Goal: Information Seeking & Learning: Understand process/instructions

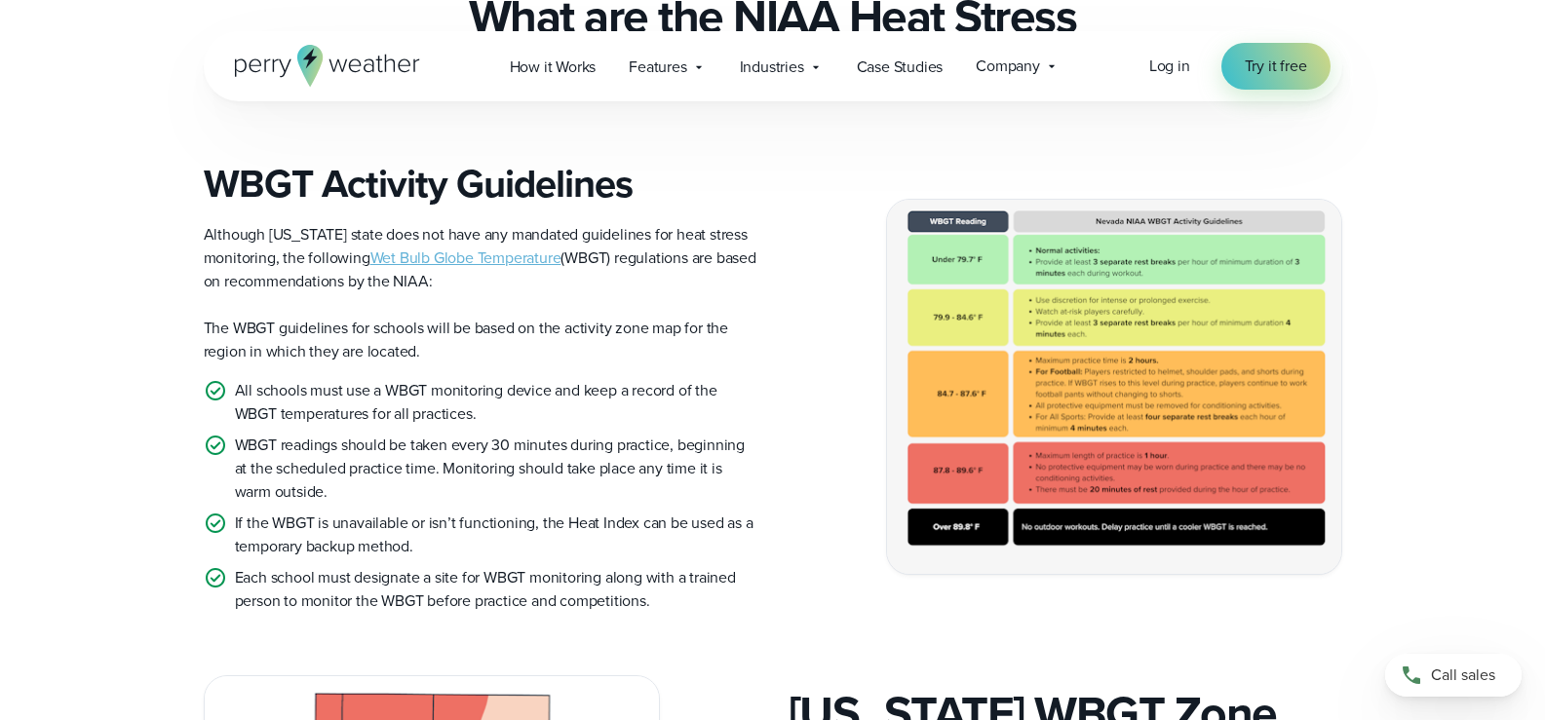
scroll to position [630, 0]
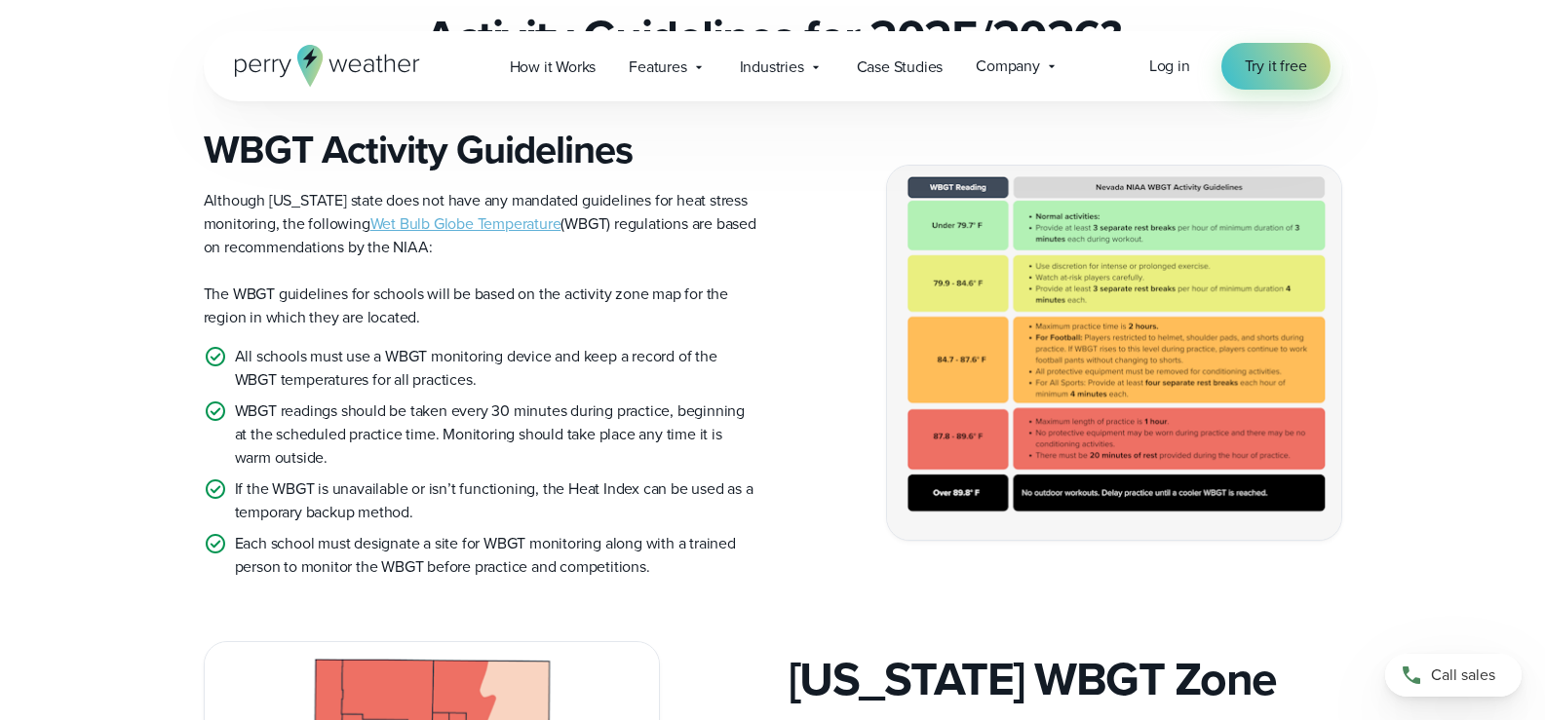
click at [1097, 269] on img at bounding box center [1114, 352] width 454 height 373
click at [1091, 276] on img at bounding box center [1114, 352] width 454 height 373
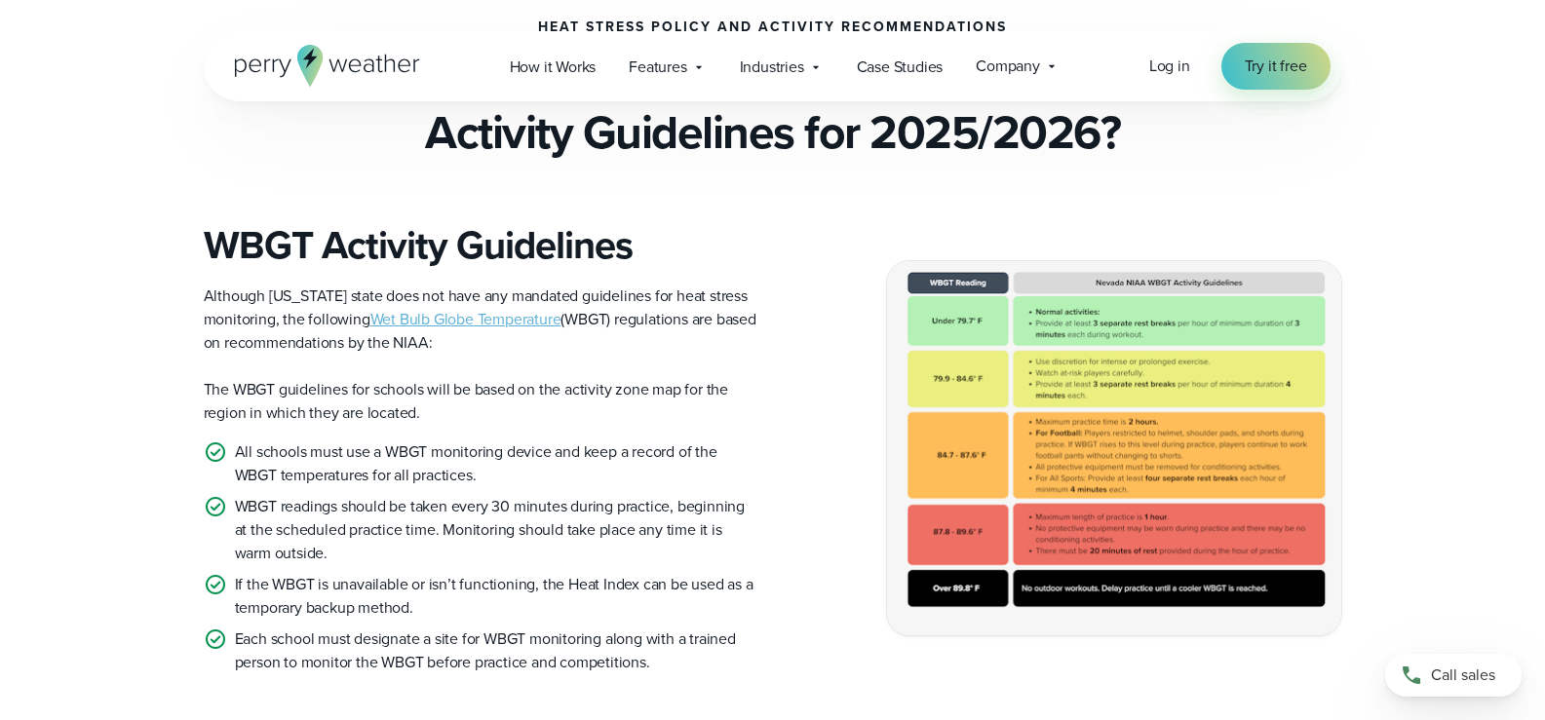
scroll to position [532, 0]
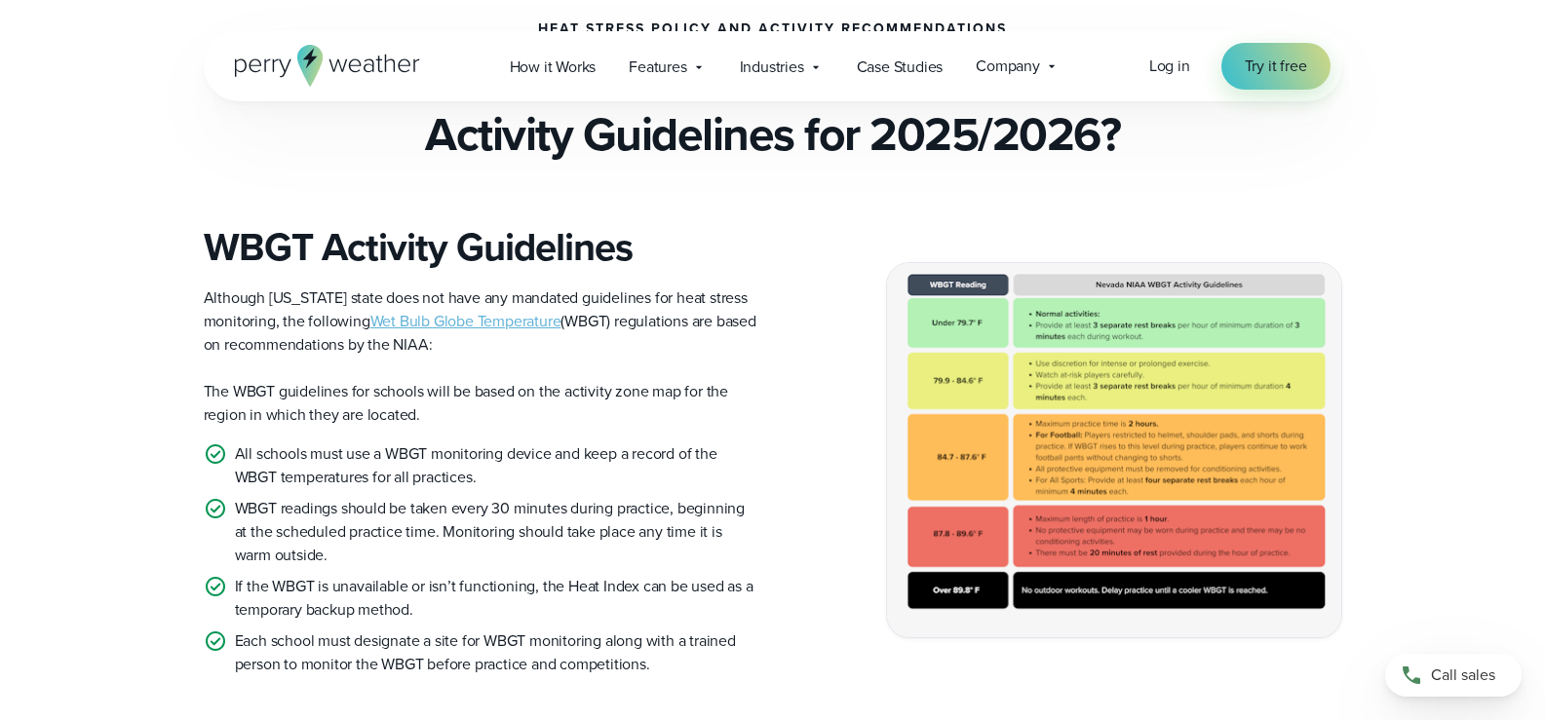
click at [757, 330] on div "WBGT Activity Guidelines Although [US_STATE] state does not have any mandated g…" at bounding box center [773, 450] width 1138 height 452
click at [814, 311] on div "WBGT Activity Guidelines Although [US_STATE] state does not have any mandated g…" at bounding box center [773, 450] width 1138 height 452
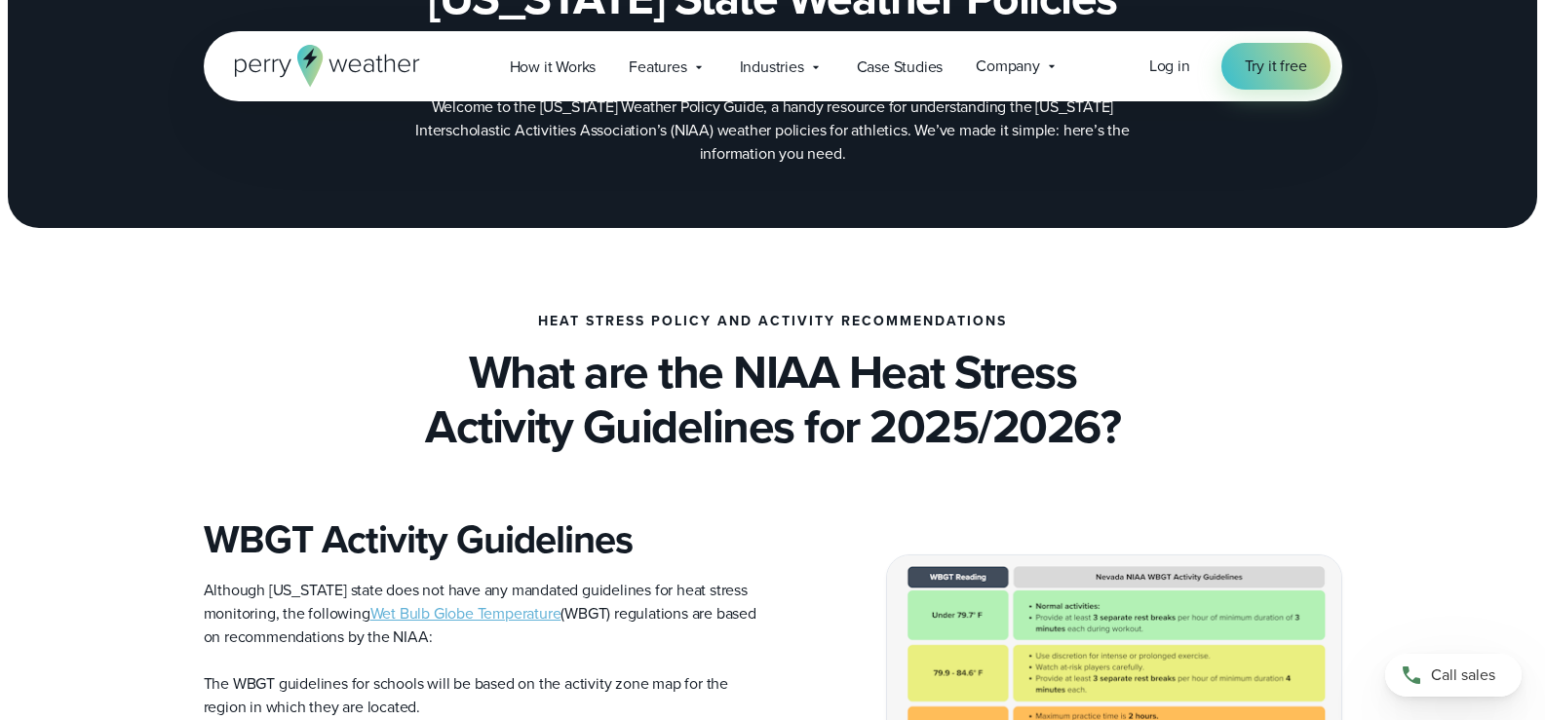
scroll to position [435, 0]
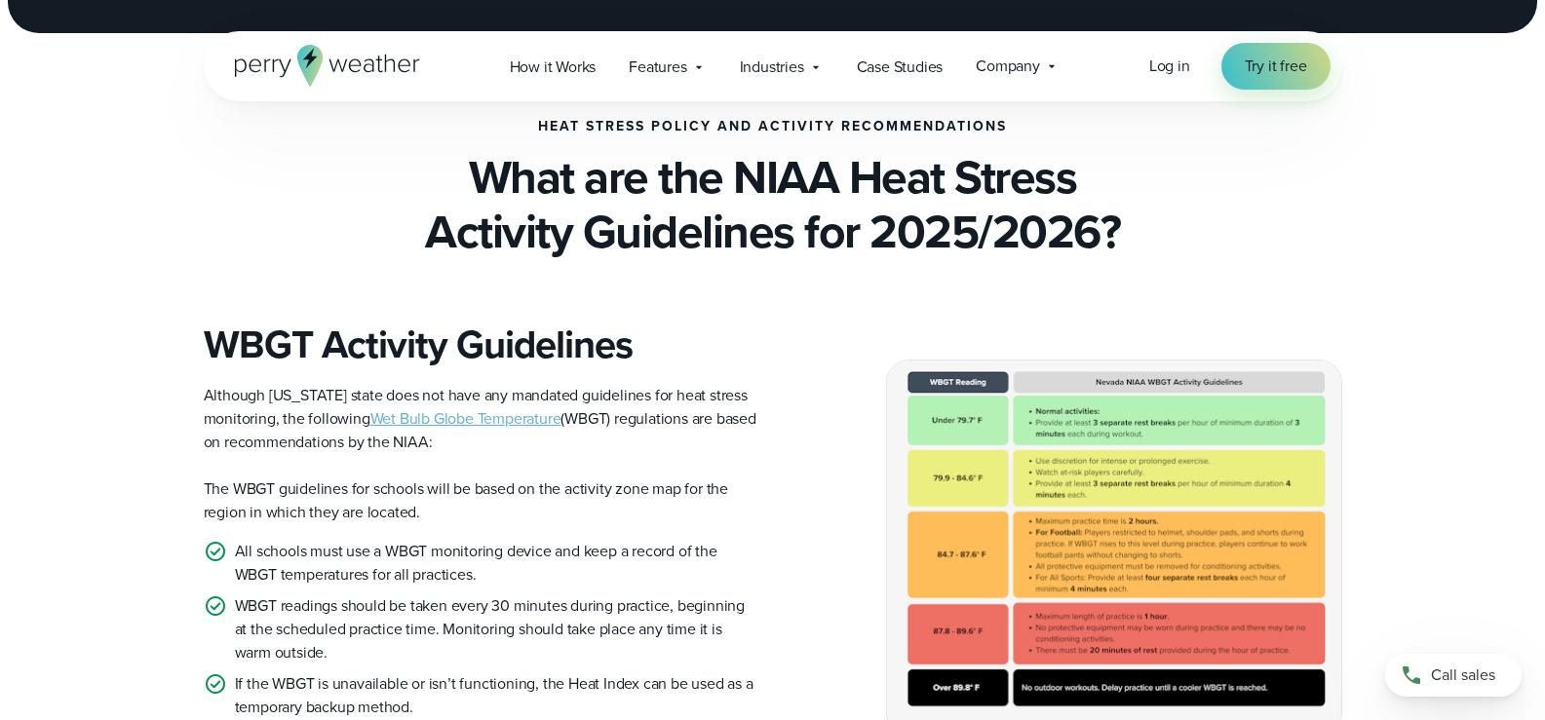
click at [1069, 399] on img at bounding box center [1114, 547] width 454 height 373
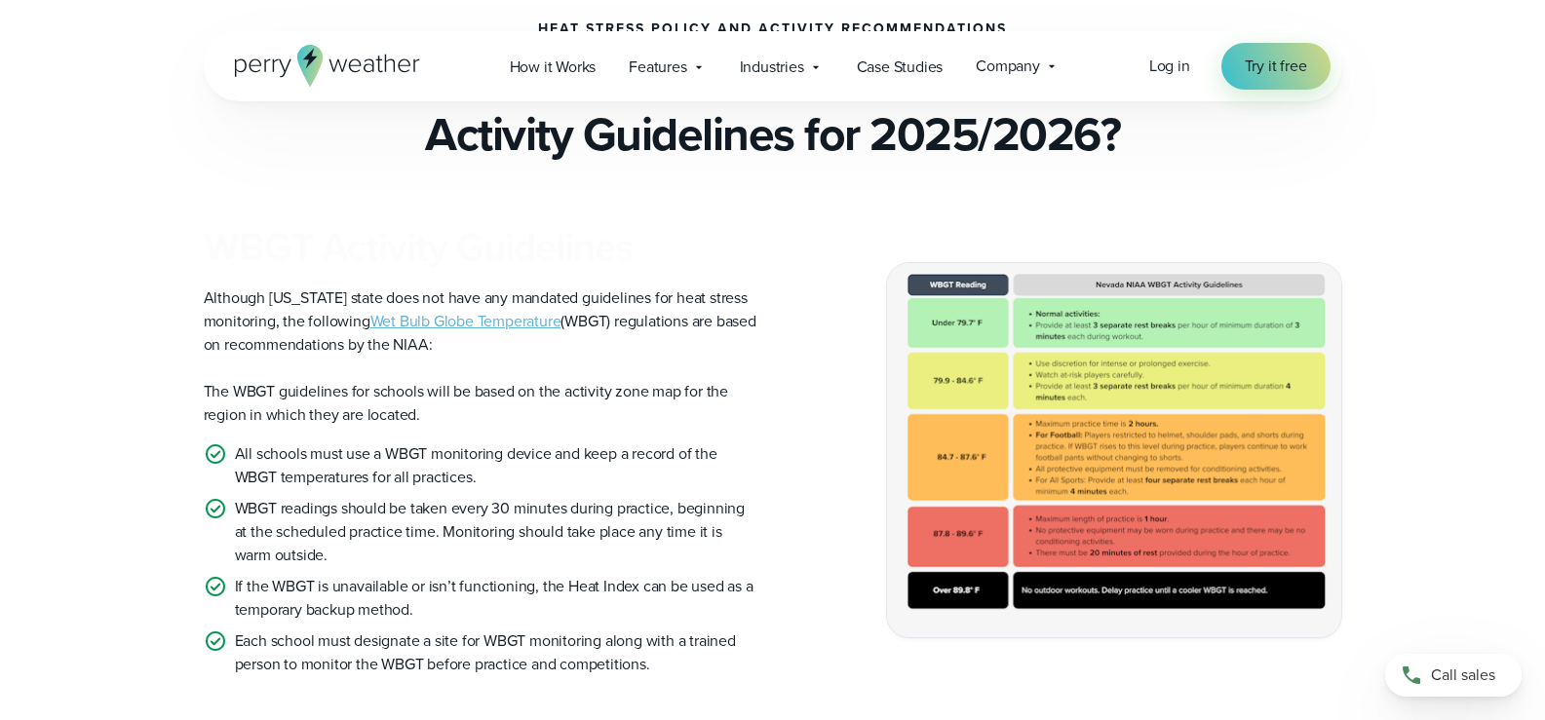
click at [793, 331] on div "WBGT Activity Guidelines Although [US_STATE] state does not have any mandated g…" at bounding box center [773, 450] width 1138 height 452
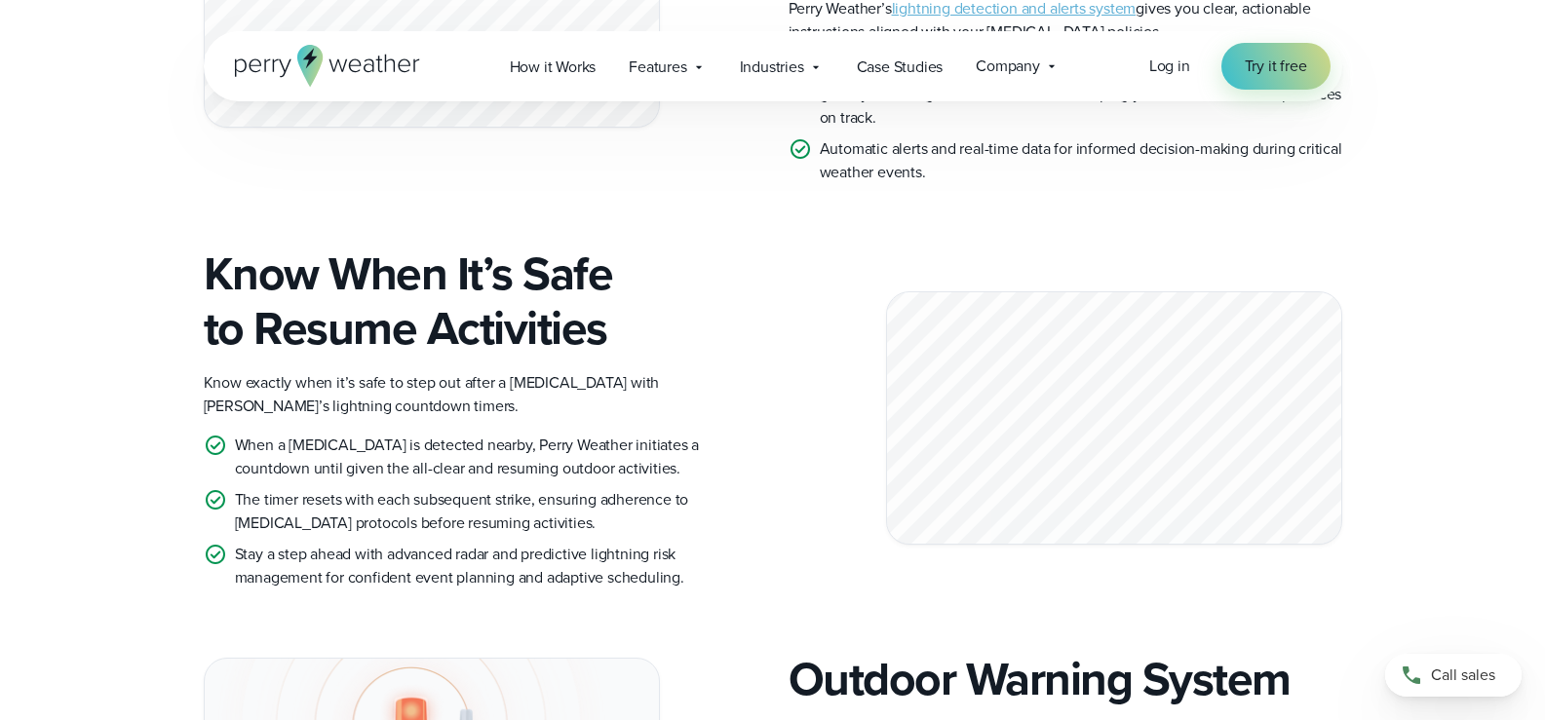
scroll to position [5404, 0]
